Goal: Task Accomplishment & Management: Manage account settings

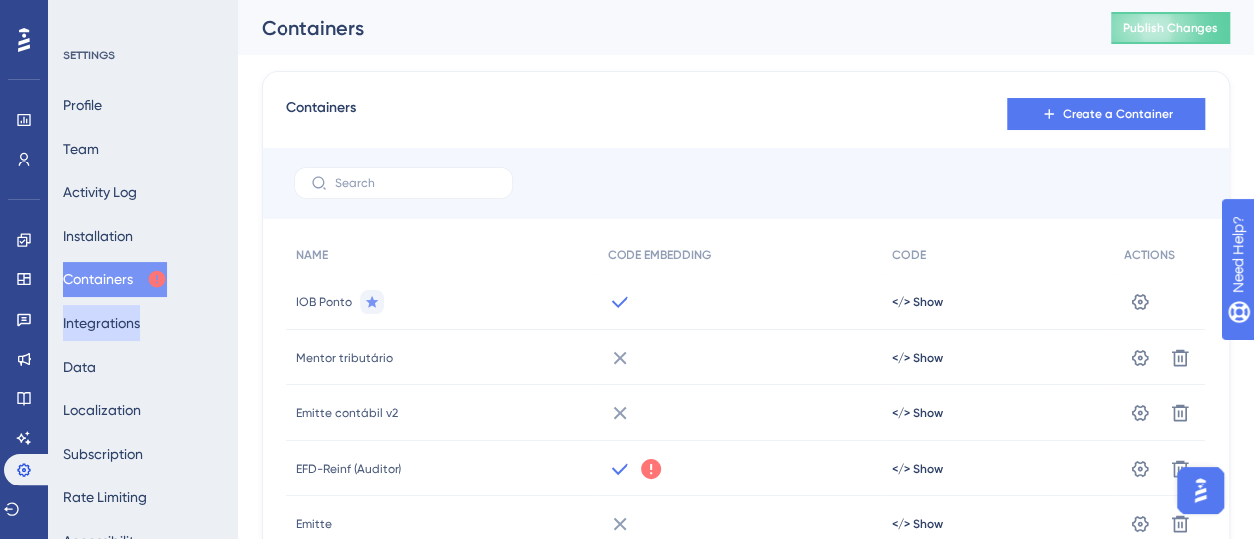
click at [130, 334] on button "Integrations" at bounding box center [101, 323] width 76 height 36
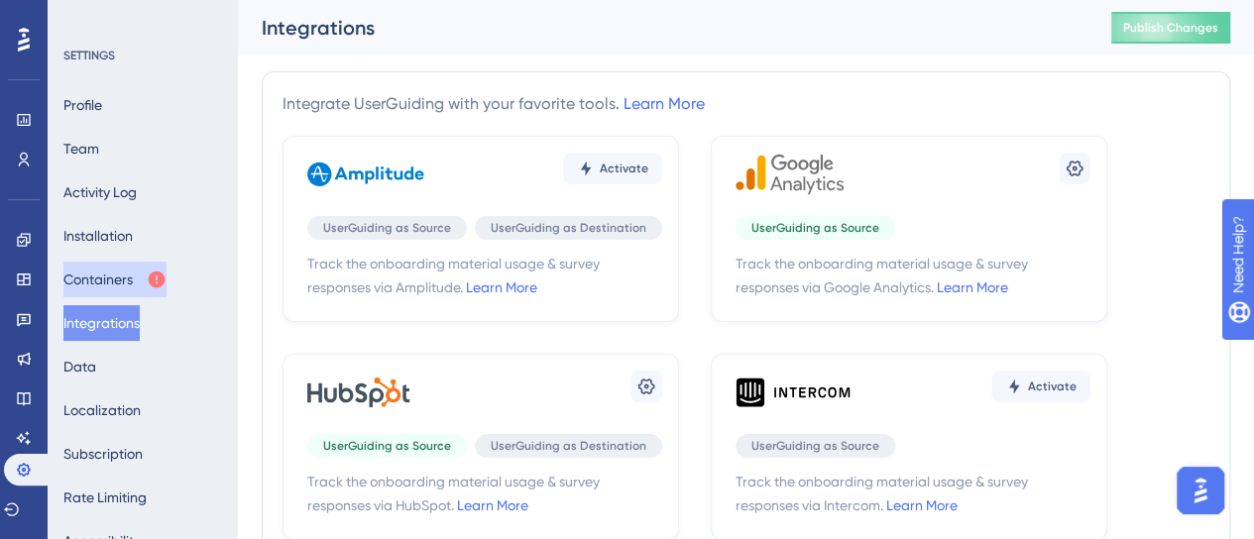
click at [134, 271] on button "Containers" at bounding box center [114, 280] width 103 height 36
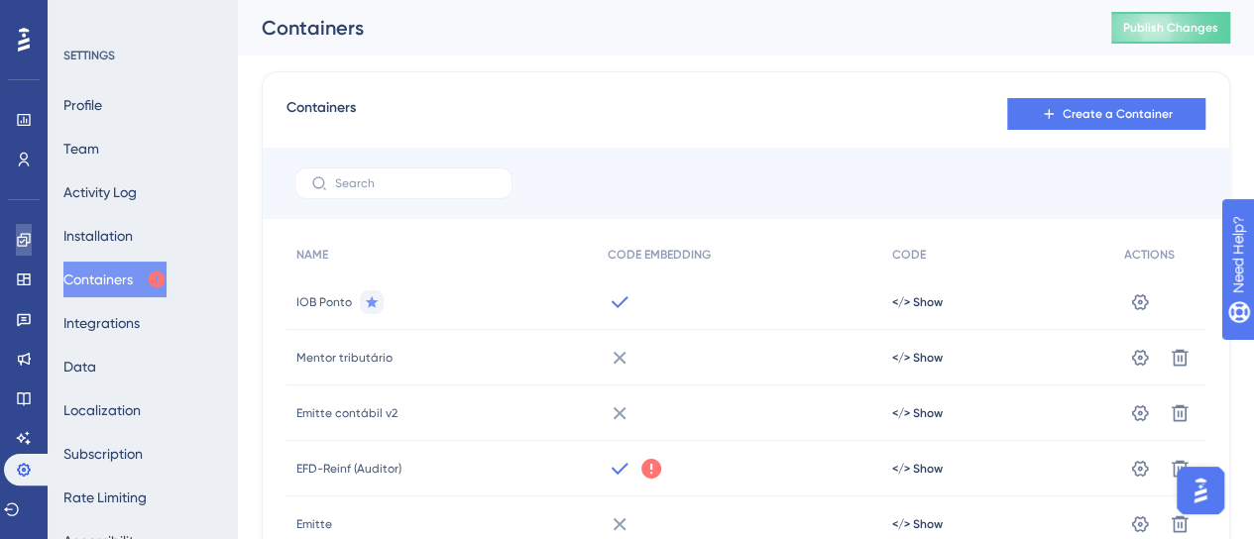
click at [30, 247] on icon at bounding box center [24, 240] width 16 height 16
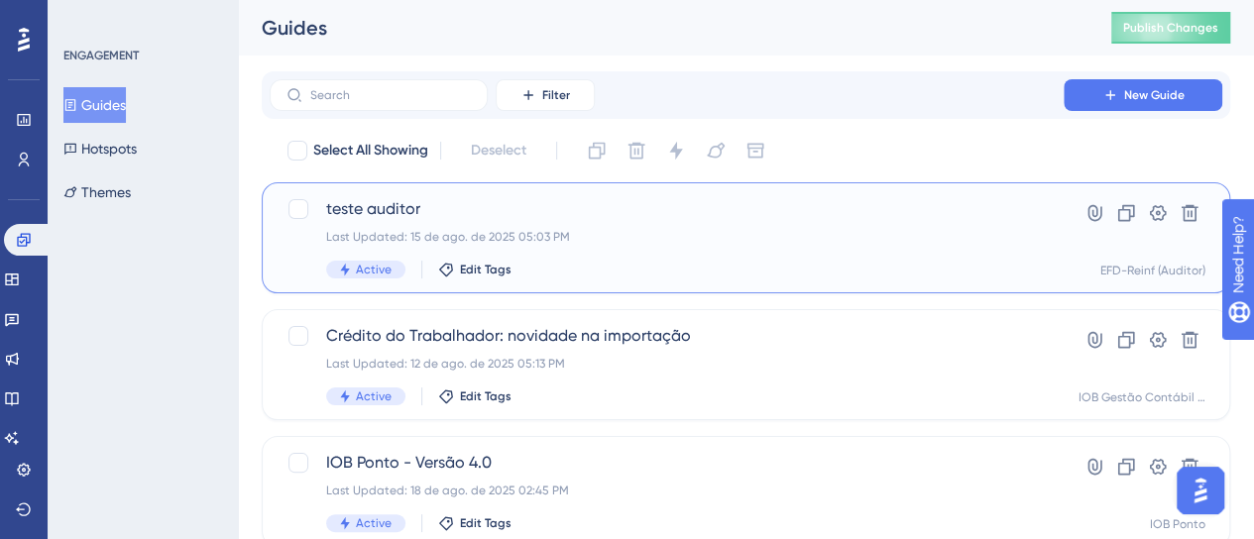
click at [610, 251] on div "teste auditor Last Updated: 15 de ago. de 2025 05:03 PM Active Edit Tags" at bounding box center [666, 237] width 681 height 81
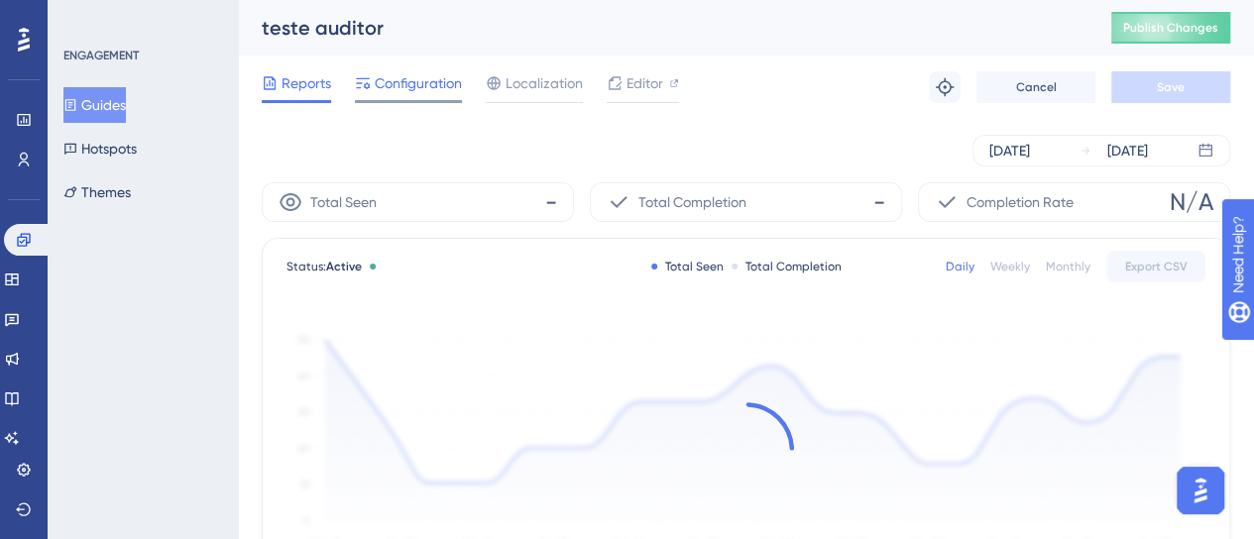
click at [418, 88] on span "Configuration" at bounding box center [418, 83] width 87 height 24
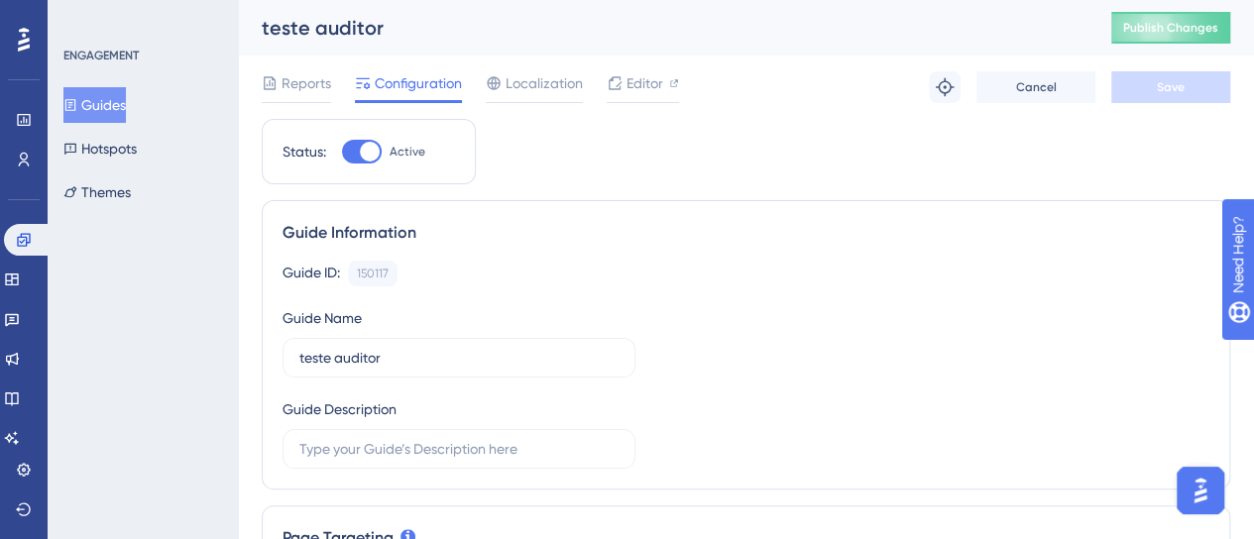
scroll to position [595, 0]
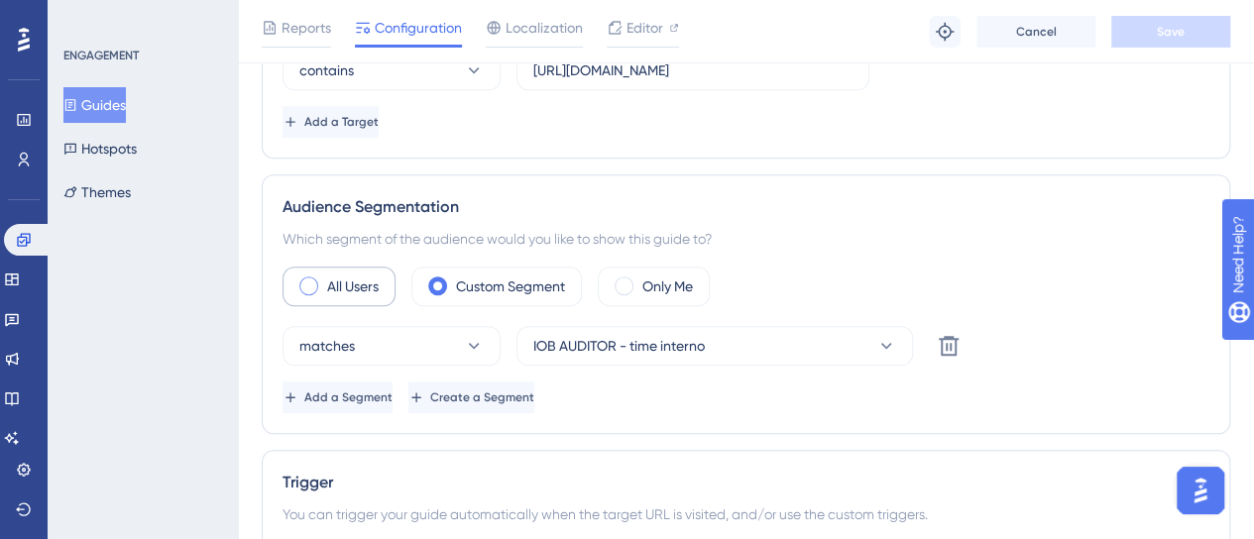
click at [362, 269] on div "All Users" at bounding box center [338, 287] width 113 height 40
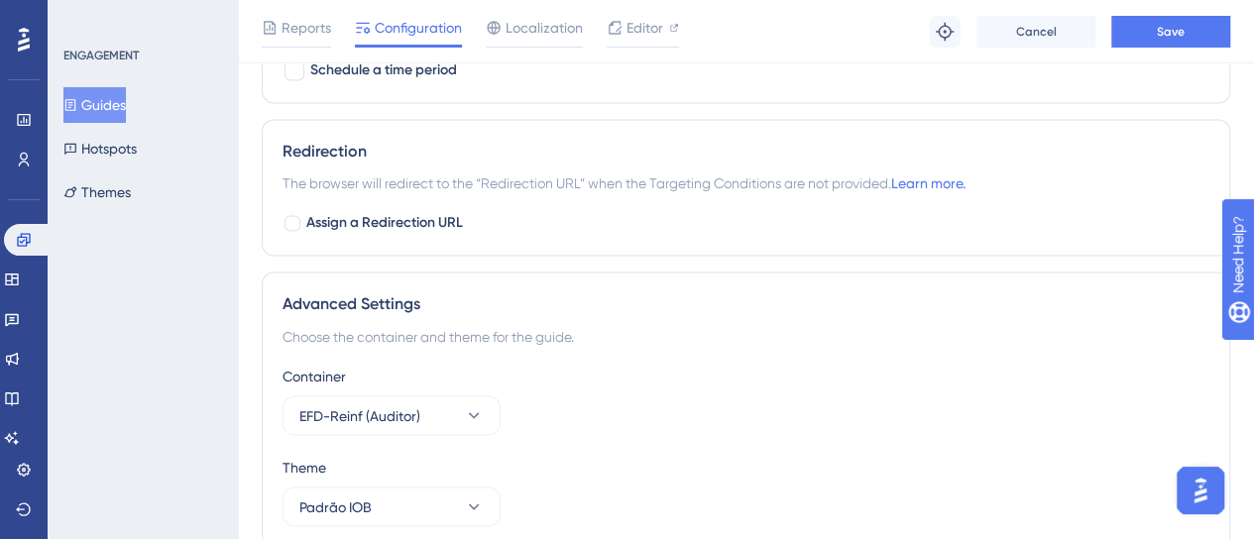
scroll to position [1636, 0]
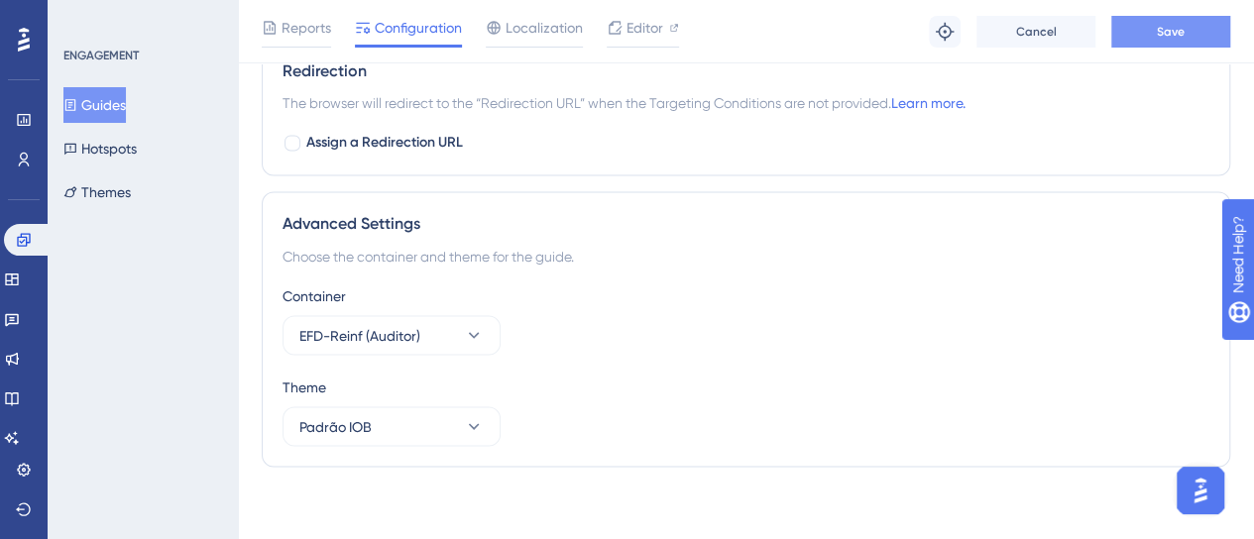
click at [1187, 36] on button "Save" at bounding box center [1170, 32] width 119 height 32
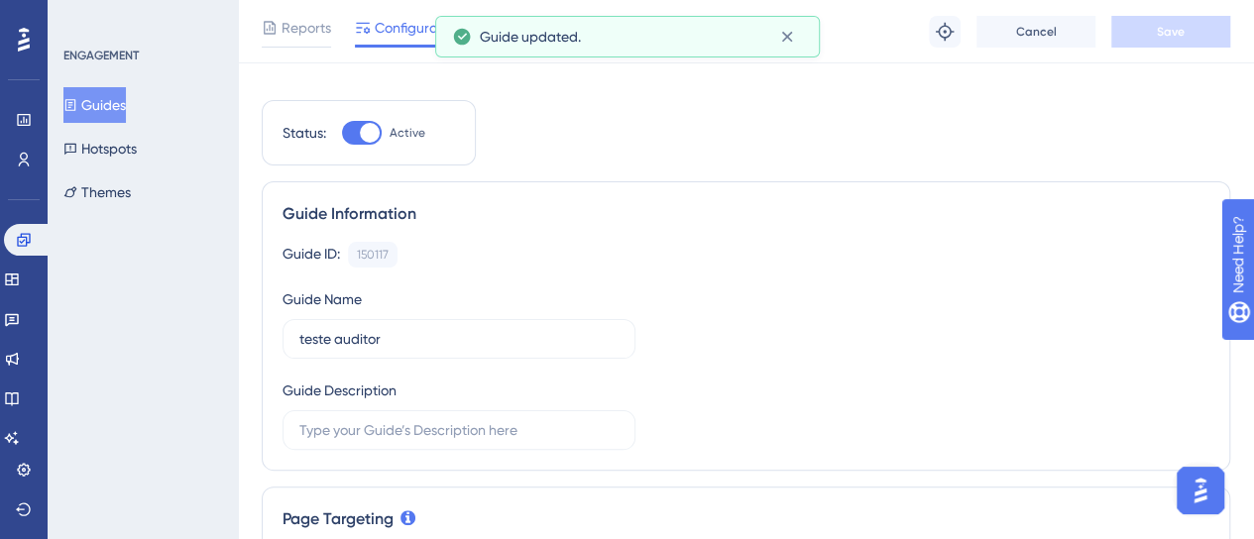
scroll to position [0, 0]
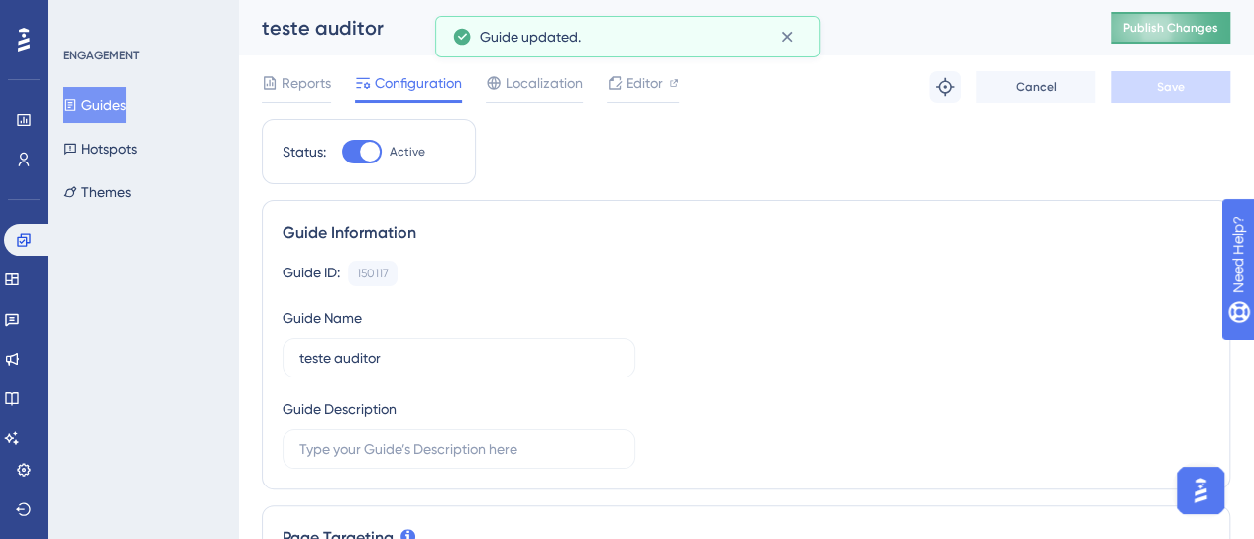
click at [1181, 20] on span "Publish Changes" at bounding box center [1170, 28] width 95 height 16
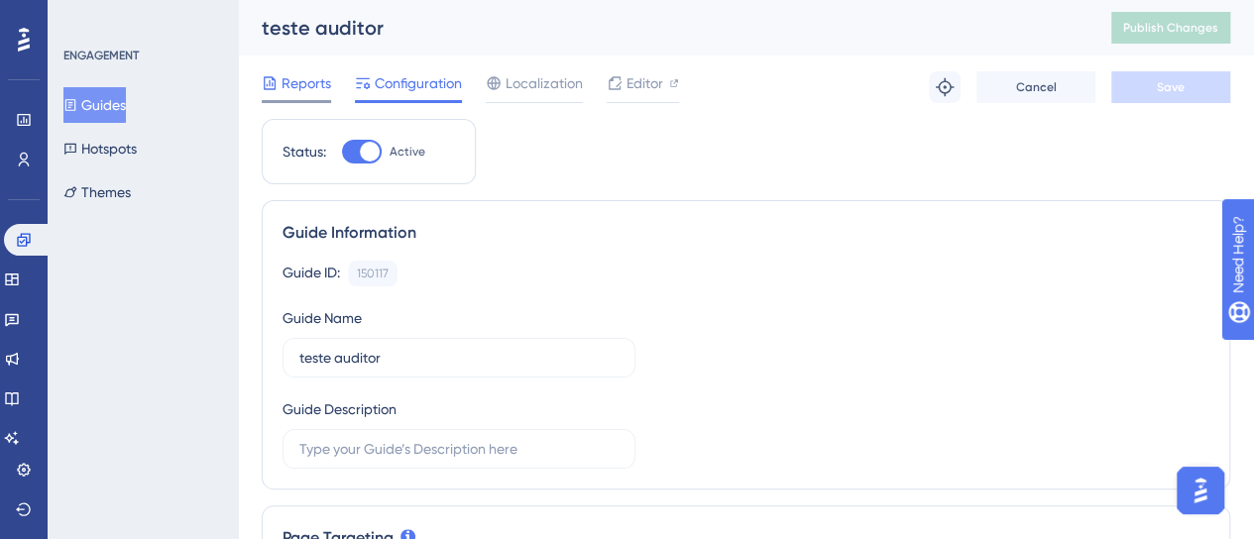
click at [315, 82] on span "Reports" at bounding box center [306, 83] width 50 height 24
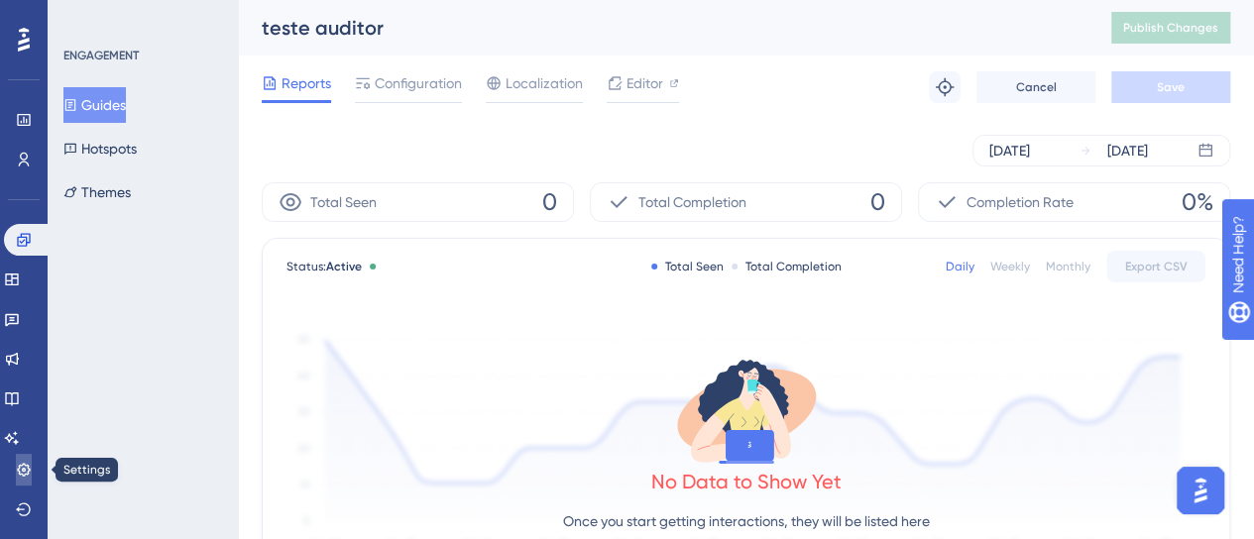
click at [30, 473] on icon at bounding box center [24, 470] width 16 height 16
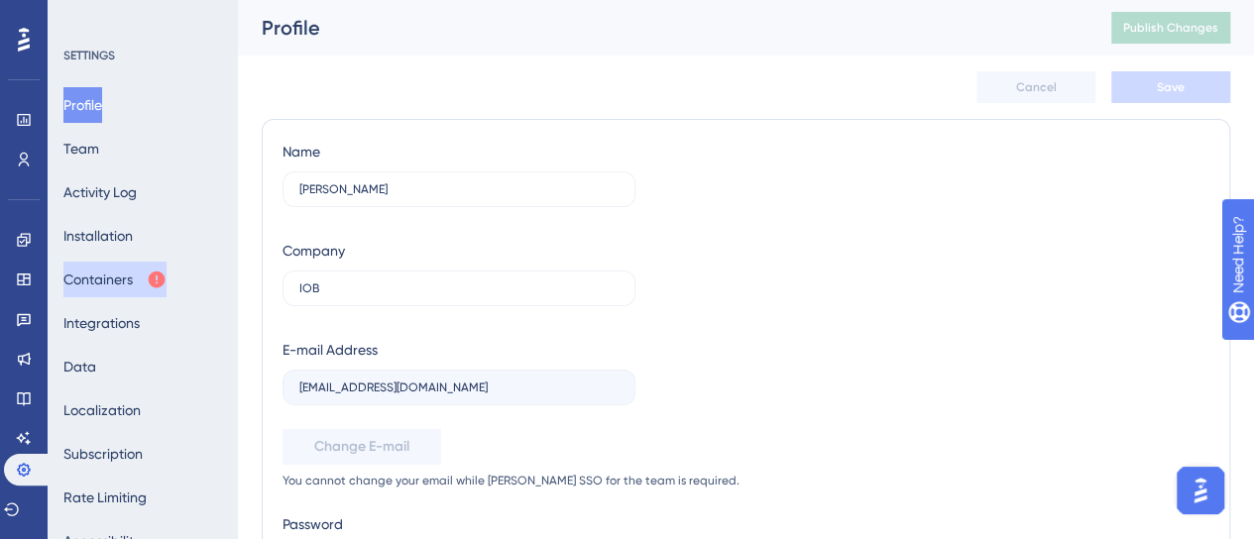
click at [112, 280] on button "Containers" at bounding box center [114, 280] width 103 height 36
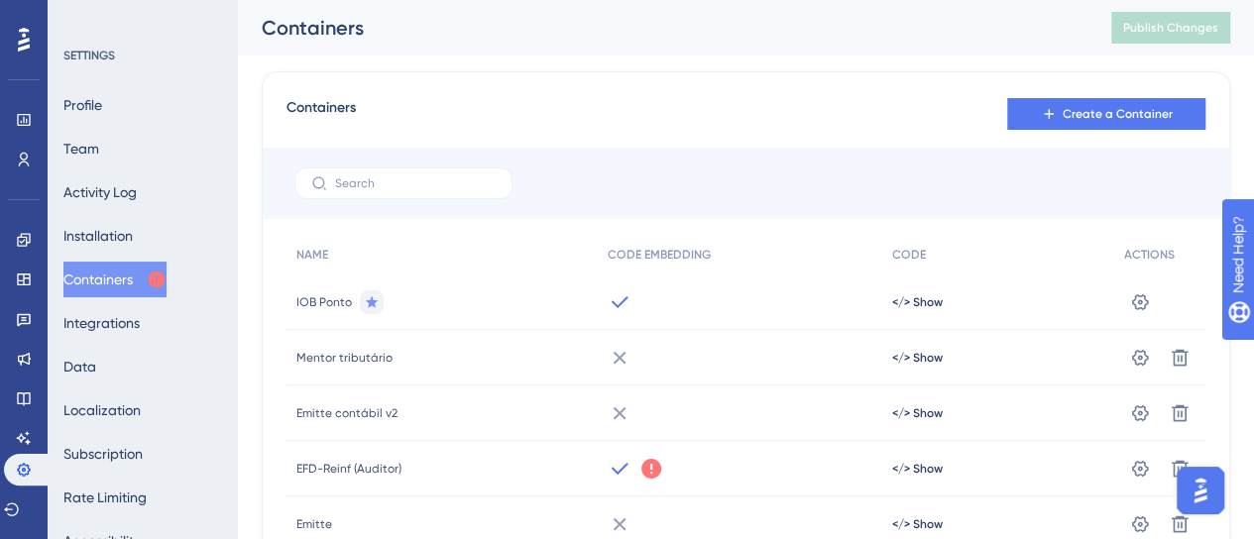
click at [641, 473] on icon at bounding box center [651, 469] width 20 height 20
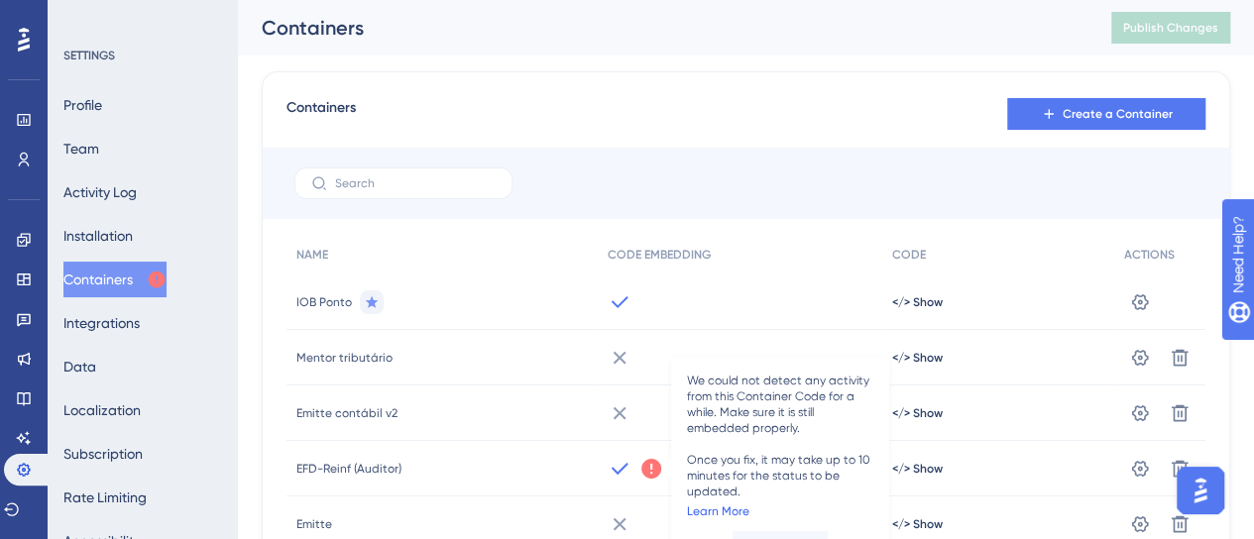
click at [707, 518] on link "Learn More" at bounding box center [718, 512] width 62 height 16
click at [704, 115] on div "Containers Create a Container" at bounding box center [745, 114] width 919 height 36
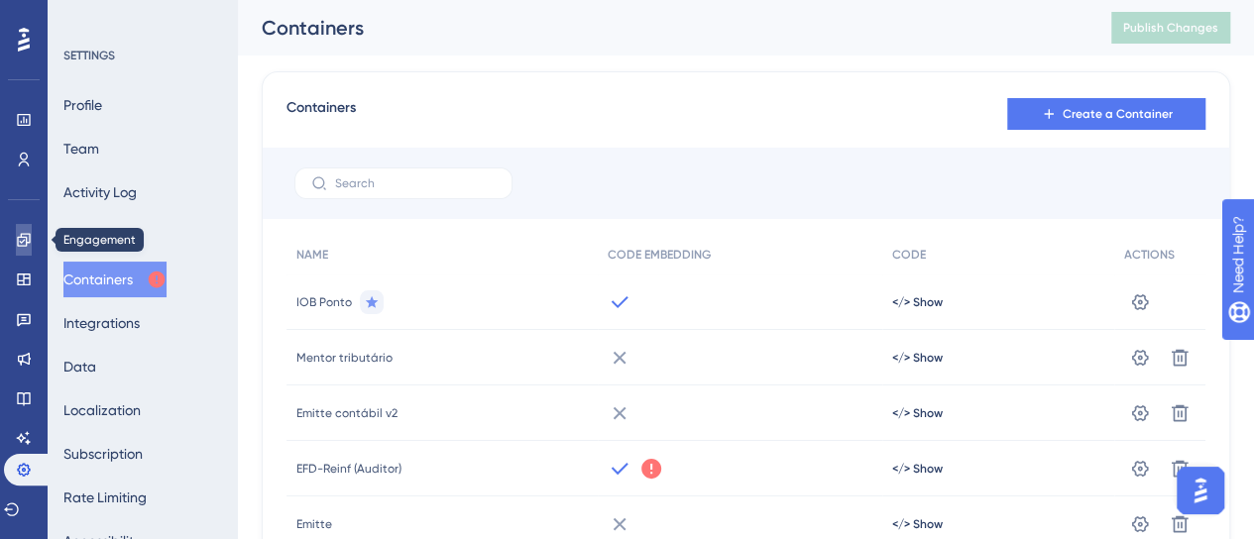
click at [32, 233] on link at bounding box center [24, 240] width 16 height 32
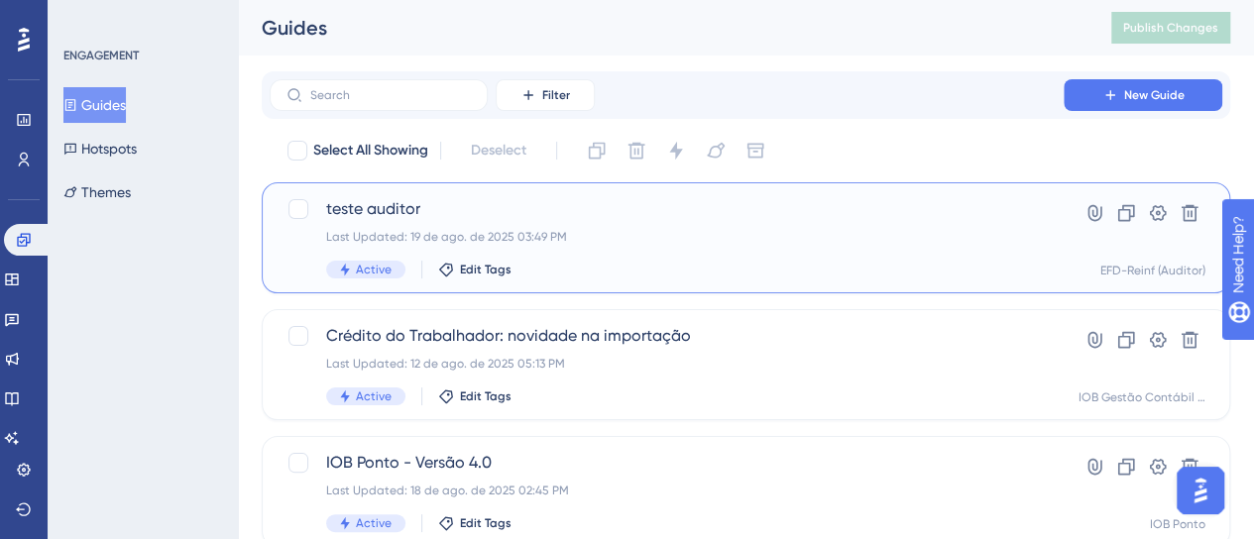
click at [559, 217] on span "teste auditor" at bounding box center [666, 209] width 681 height 24
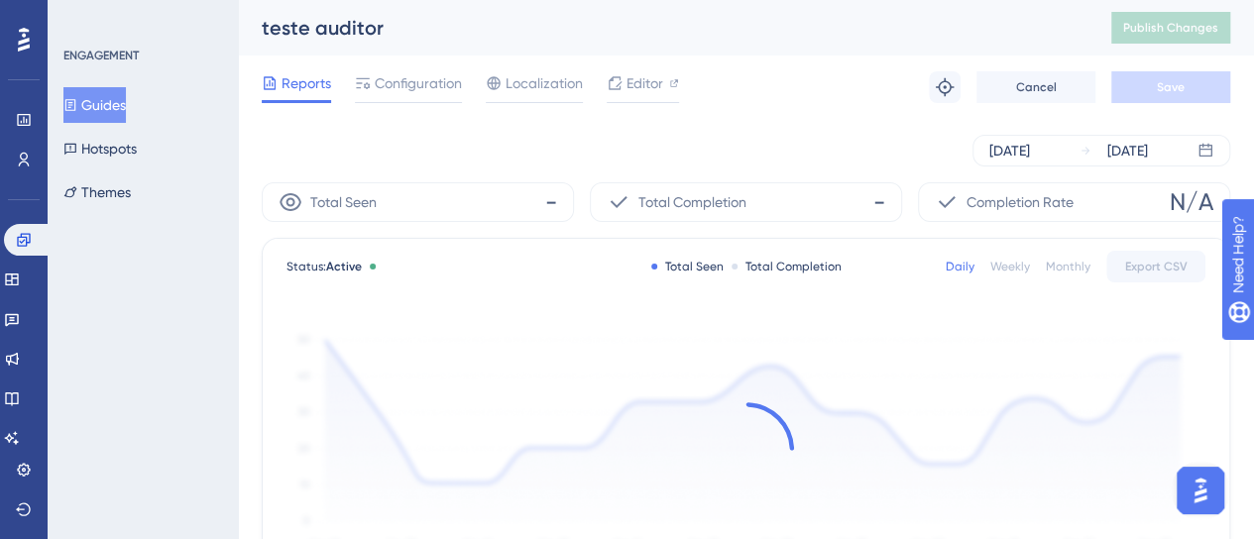
click at [657, 123] on div "[DATE] [DATE]" at bounding box center [746, 150] width 968 height 63
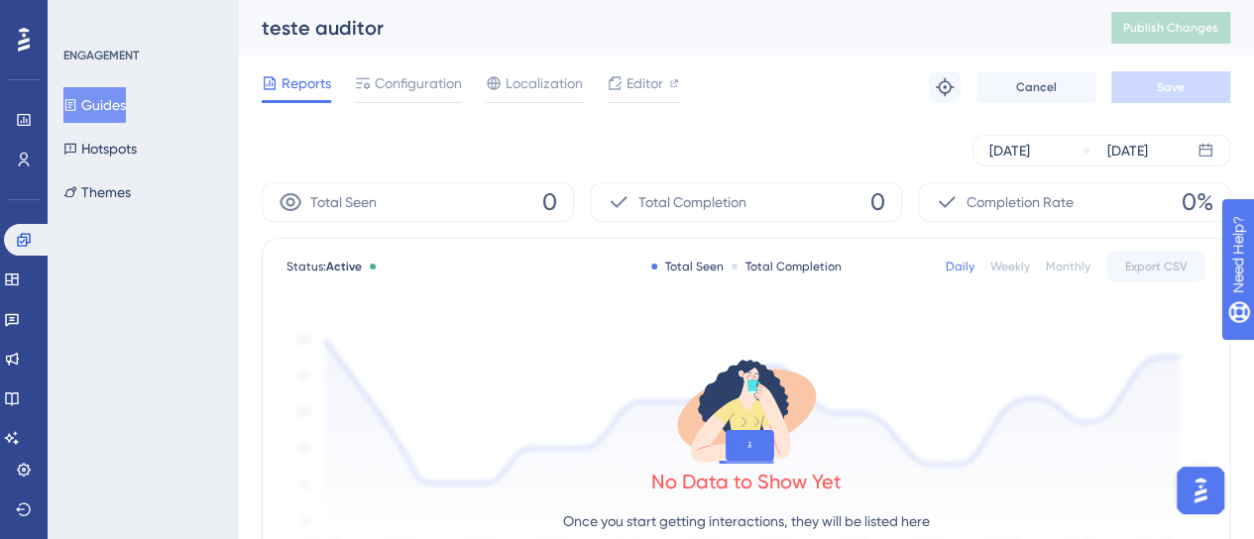
click at [125, 110] on button "Guides" at bounding box center [94, 105] width 62 height 36
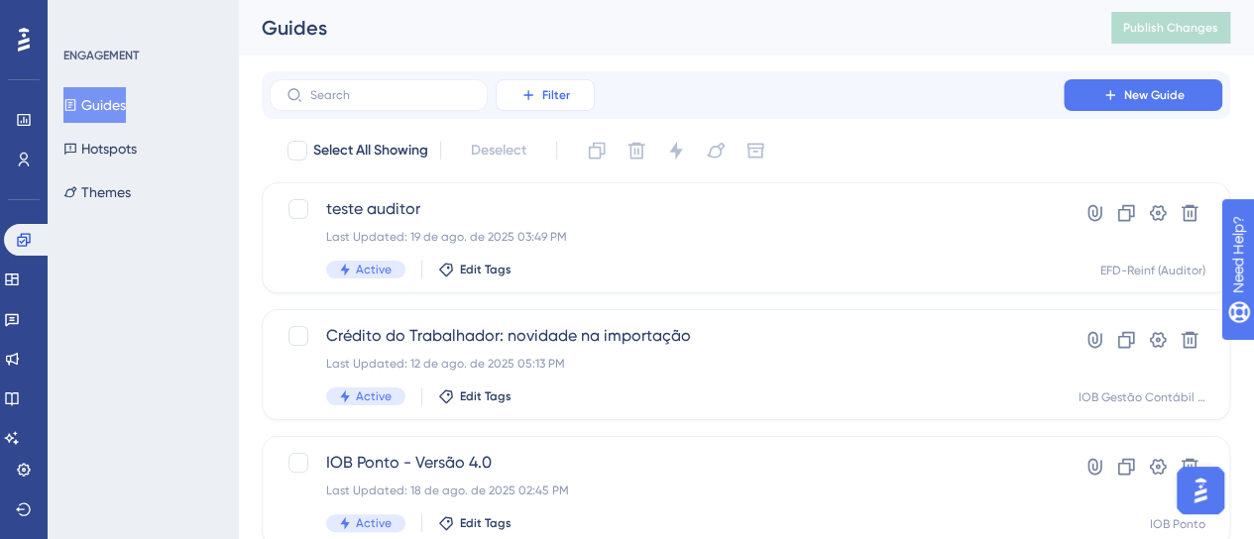
click at [541, 100] on button "Filter" at bounding box center [545, 95] width 99 height 32
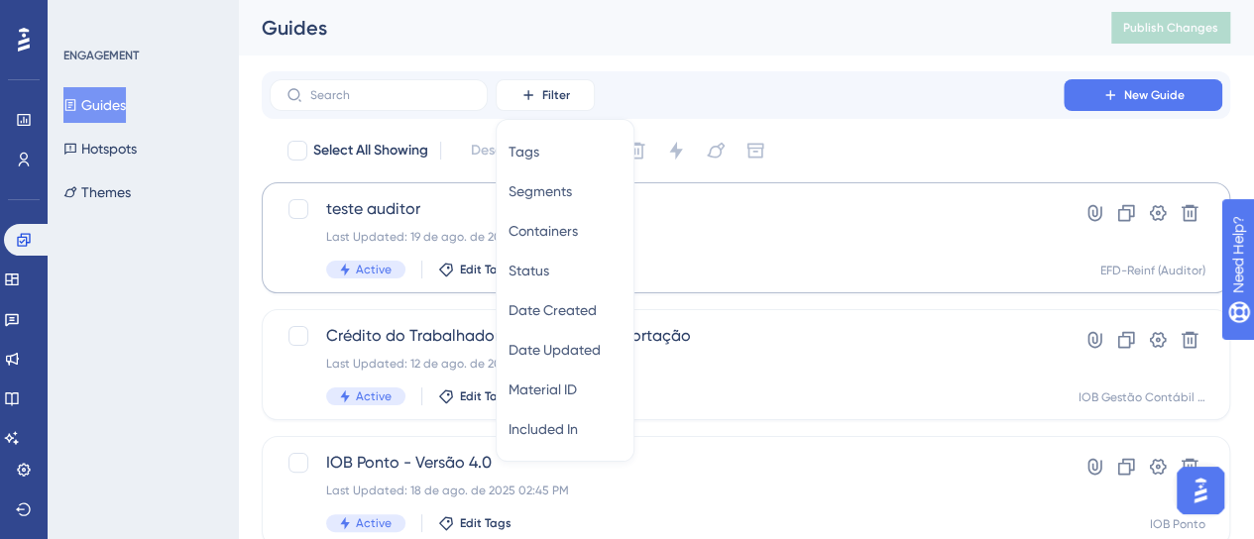
scroll to position [20, 0]
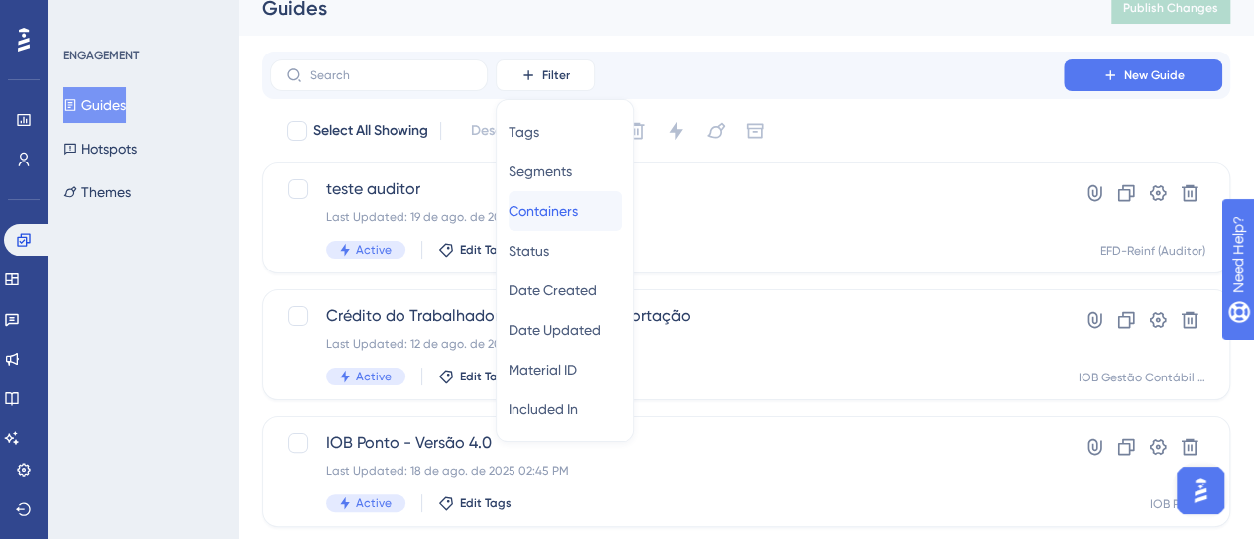
click at [563, 214] on span "Containers" at bounding box center [542, 211] width 69 height 24
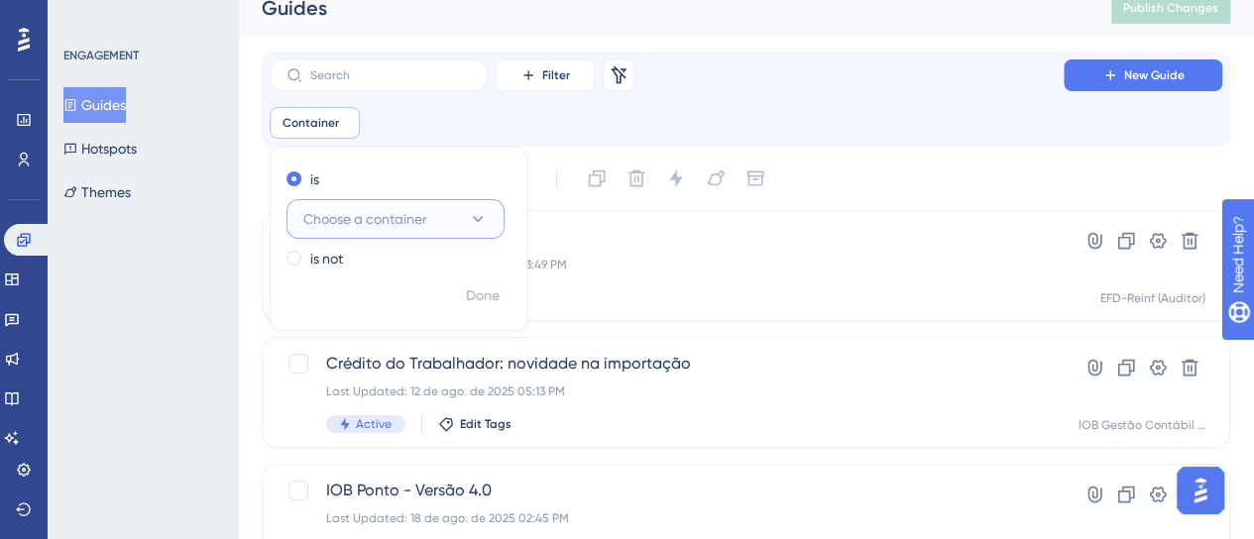
scroll to position [30, 0]
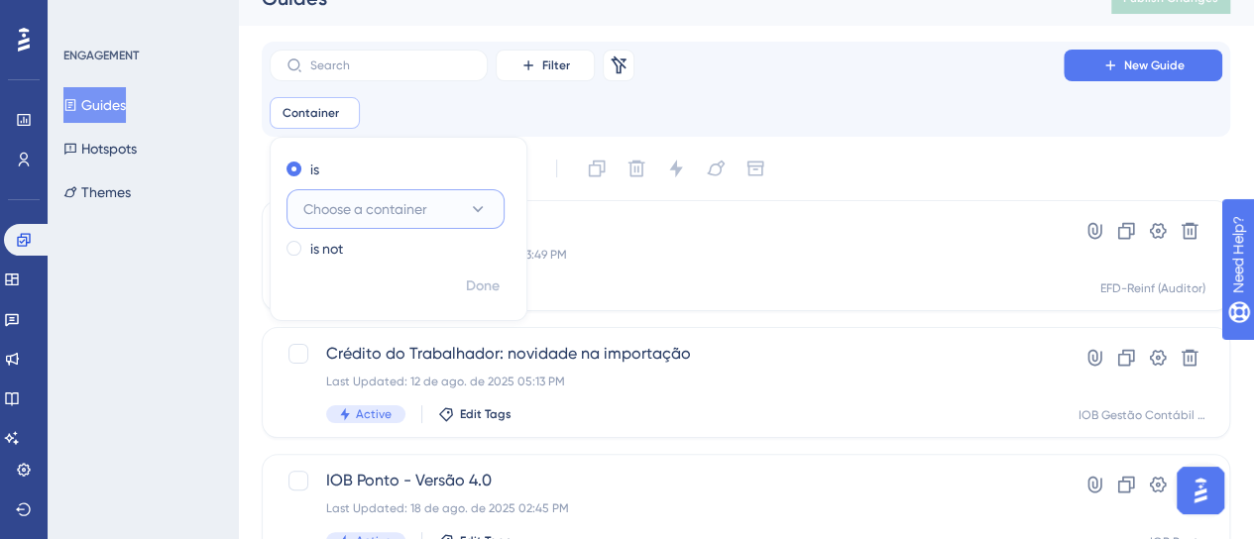
click at [385, 205] on span "Choose a container" at bounding box center [365, 209] width 124 height 24
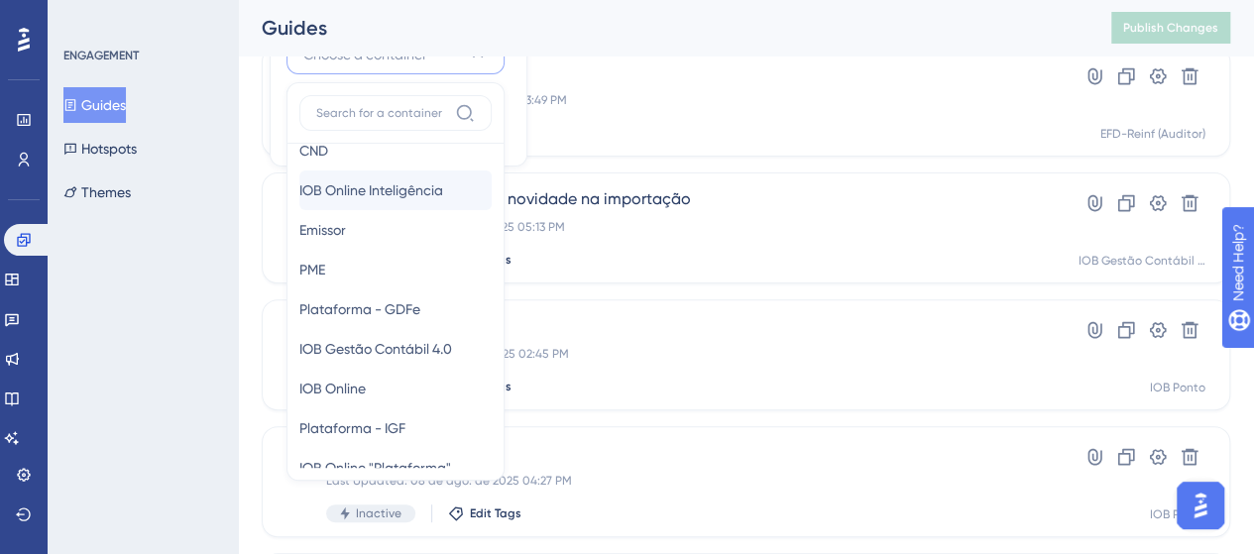
scroll to position [293, 0]
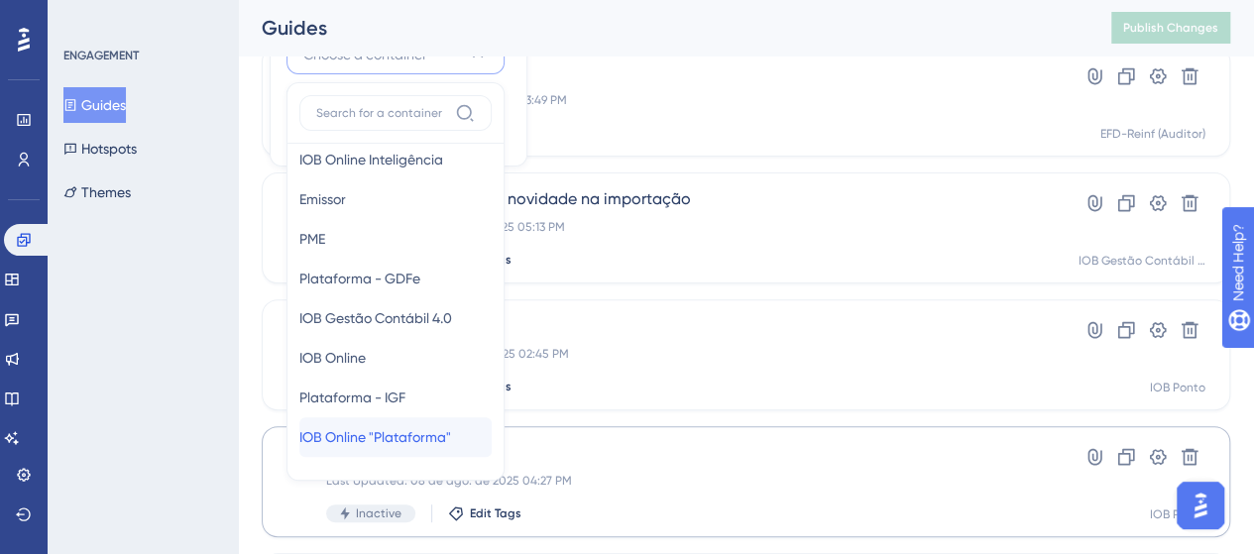
click at [412, 441] on span "IOB Online "Plataforma"" at bounding box center [375, 437] width 152 height 24
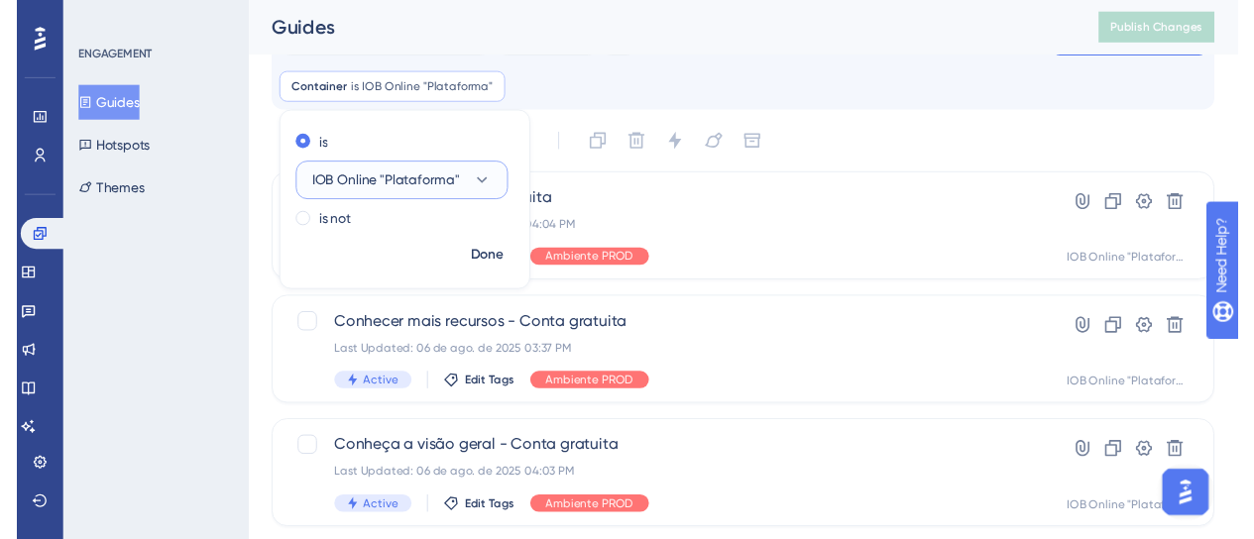
scroll to position [0, 0]
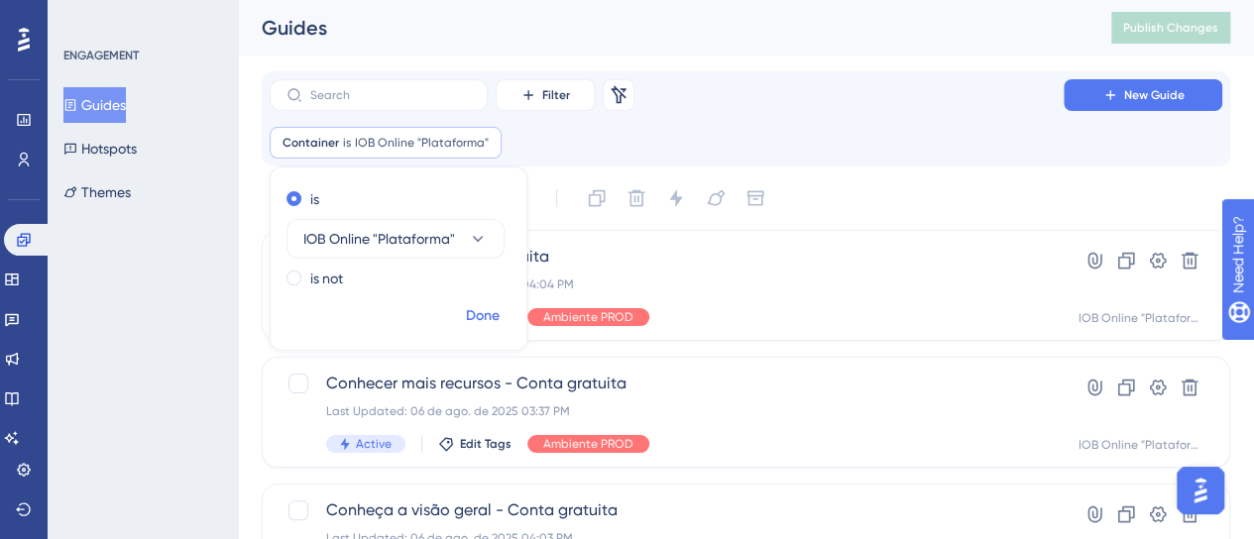
click at [478, 316] on span "Done" at bounding box center [483, 316] width 34 height 24
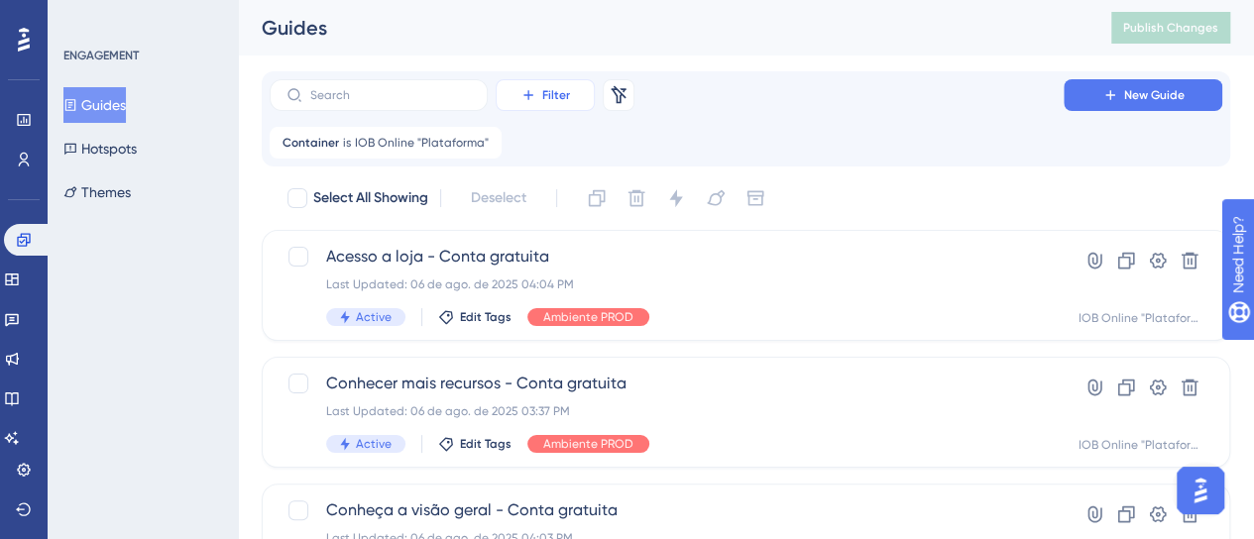
click at [561, 92] on span "Filter" at bounding box center [556, 95] width 28 height 16
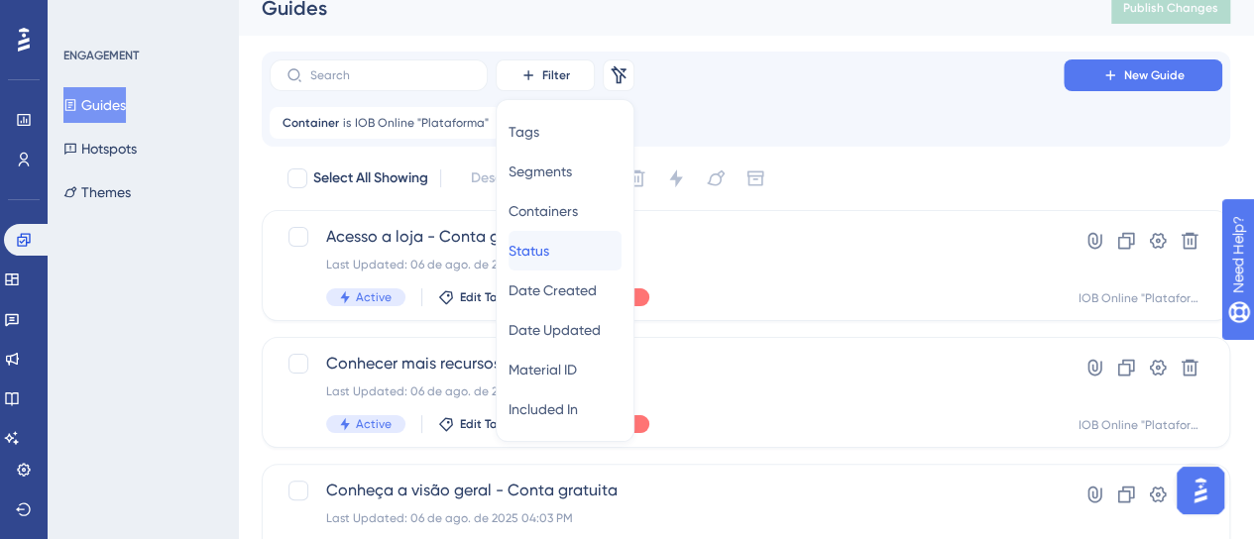
click at [549, 257] on span "Status" at bounding box center [528, 251] width 41 height 24
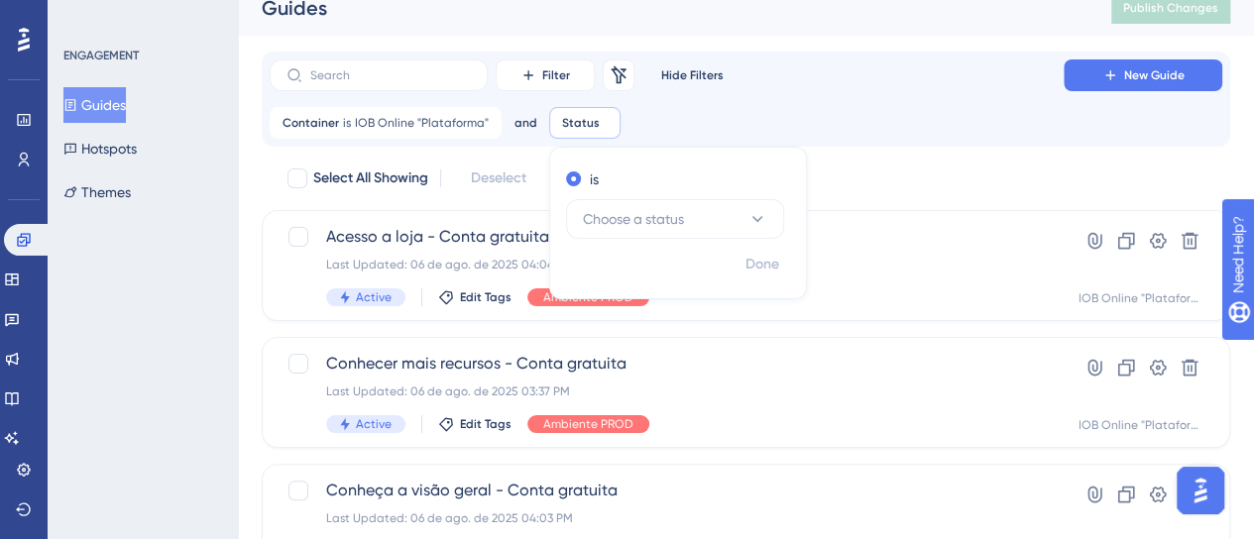
scroll to position [30, 0]
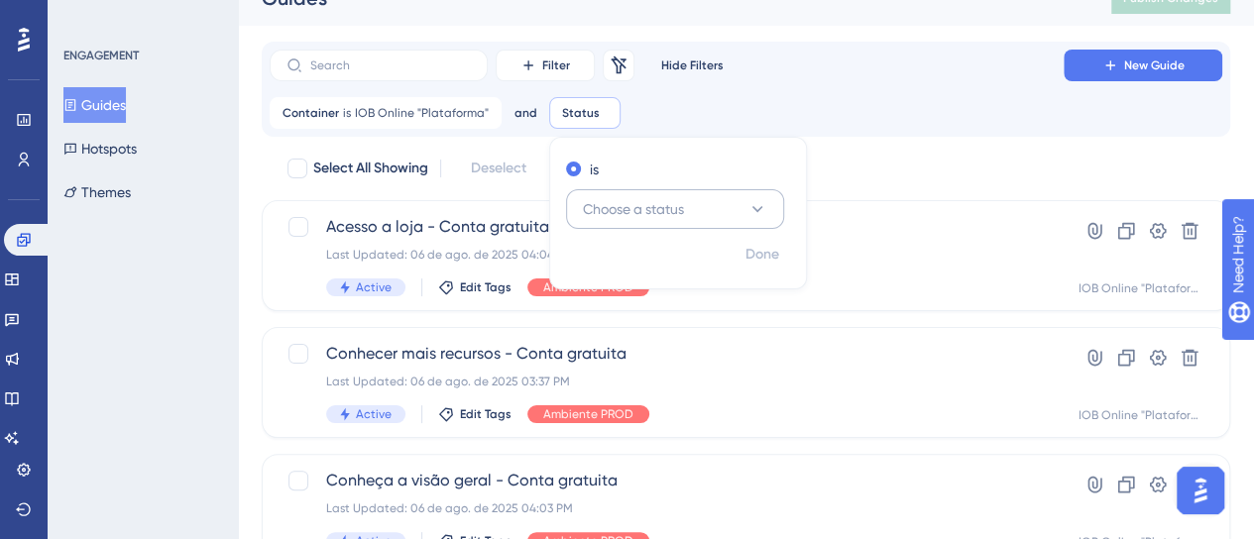
click at [622, 199] on span "Choose a status" at bounding box center [633, 209] width 101 height 24
click at [611, 265] on span "Active" at bounding box center [599, 270] width 40 height 24
click at [749, 258] on span "Done" at bounding box center [762, 255] width 34 height 24
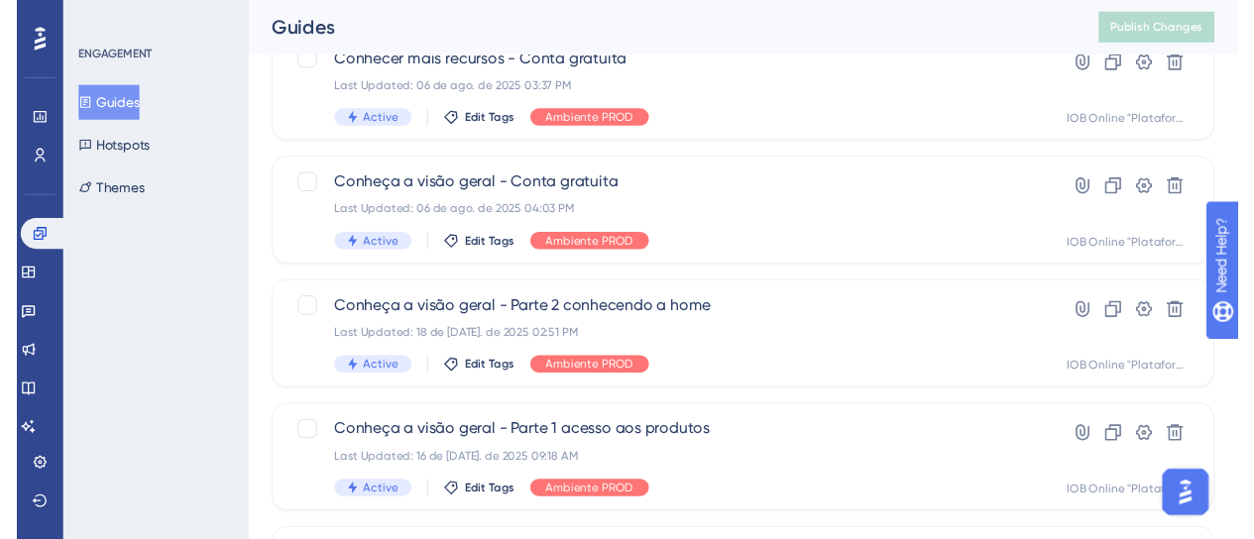
scroll to position [0, 0]
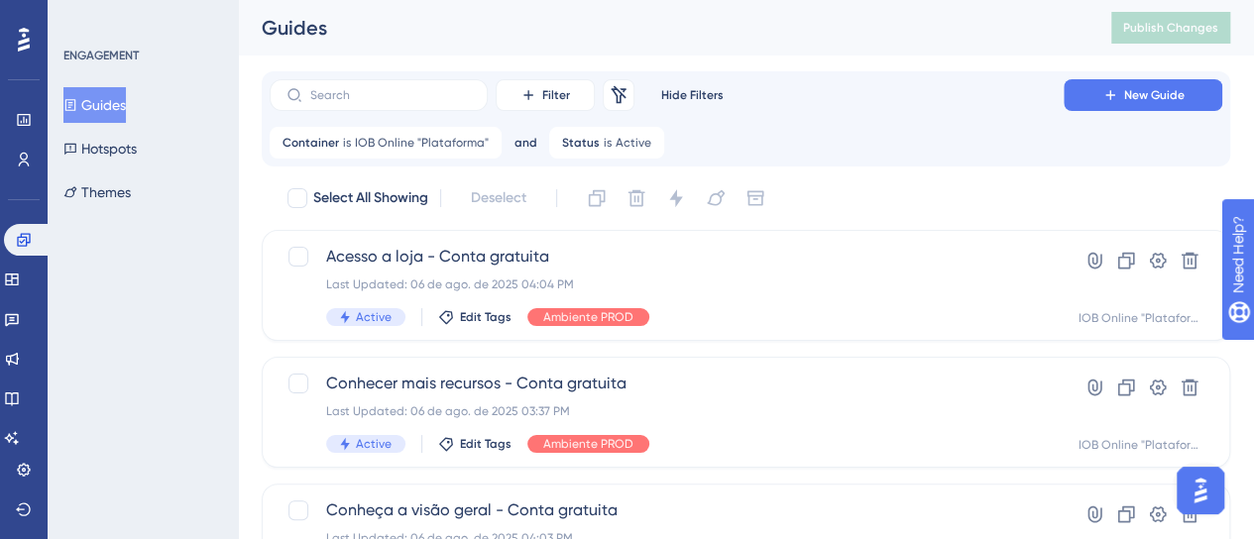
click at [236, 399] on div "ENGAGEMENT Guides Hotspots Themes" at bounding box center [143, 269] width 190 height 539
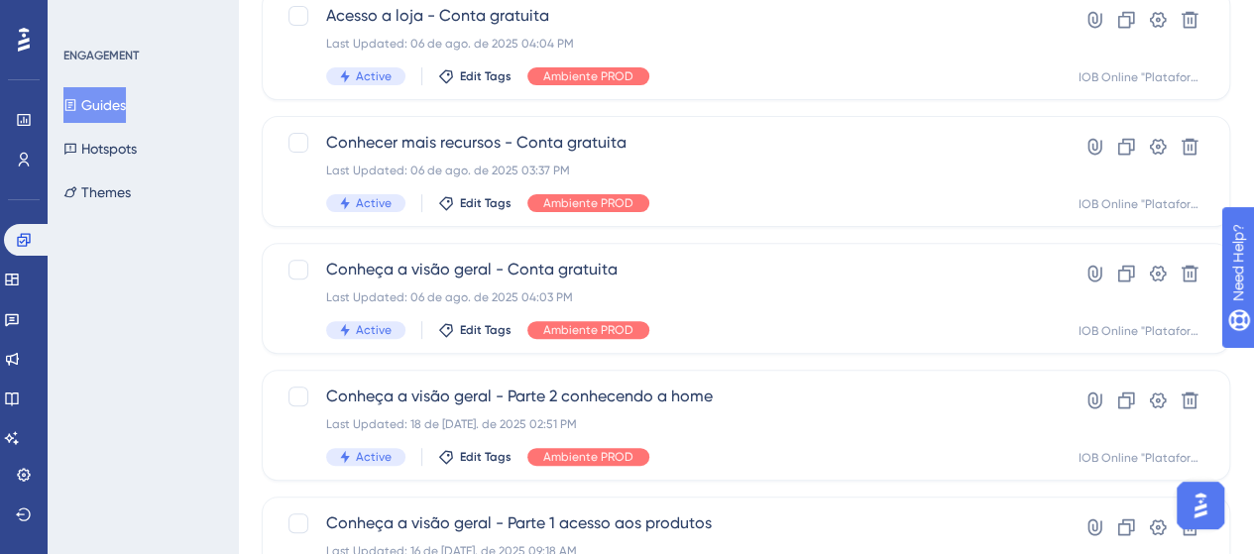
scroll to position [297, 0]
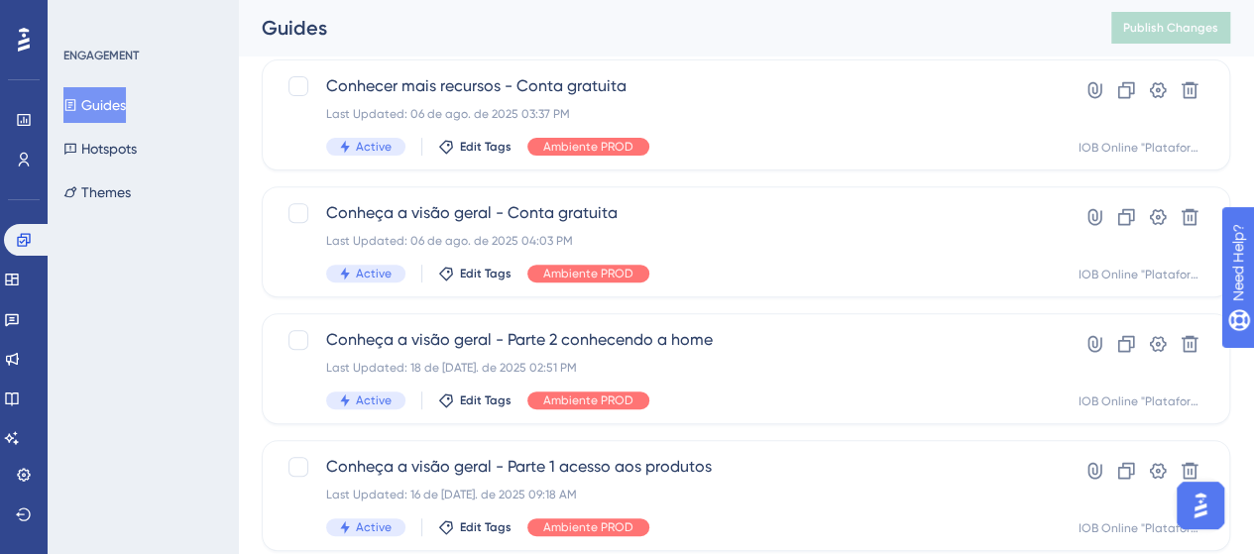
click at [217, 235] on div "ENGAGEMENT Guides Hotspots Themes" at bounding box center [143, 277] width 190 height 554
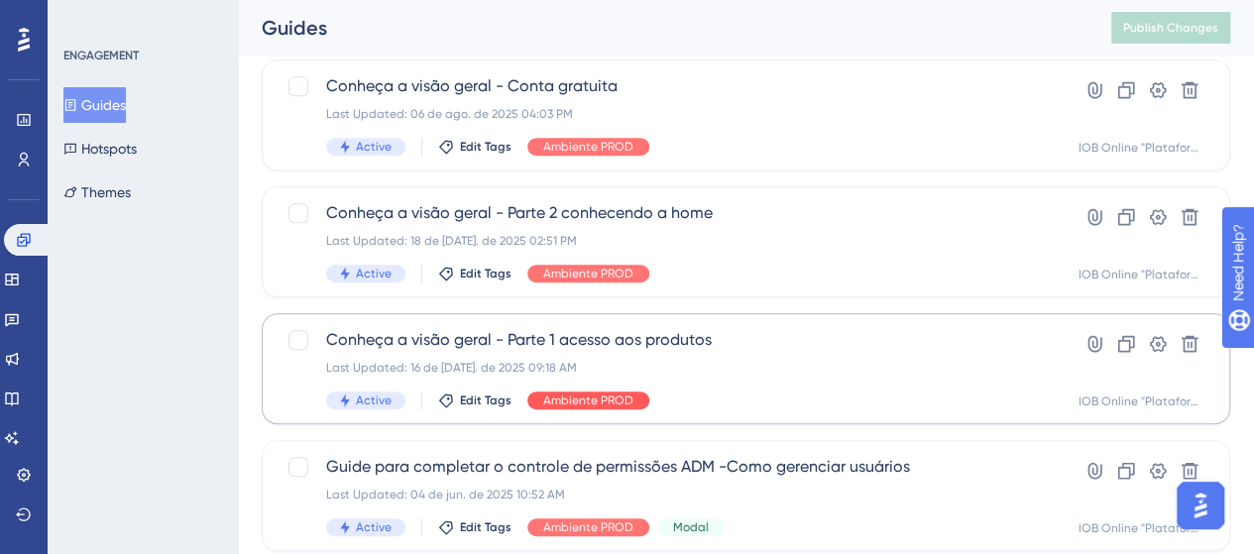
scroll to position [436, 0]
